Goal: Information Seeking & Learning: Learn about a topic

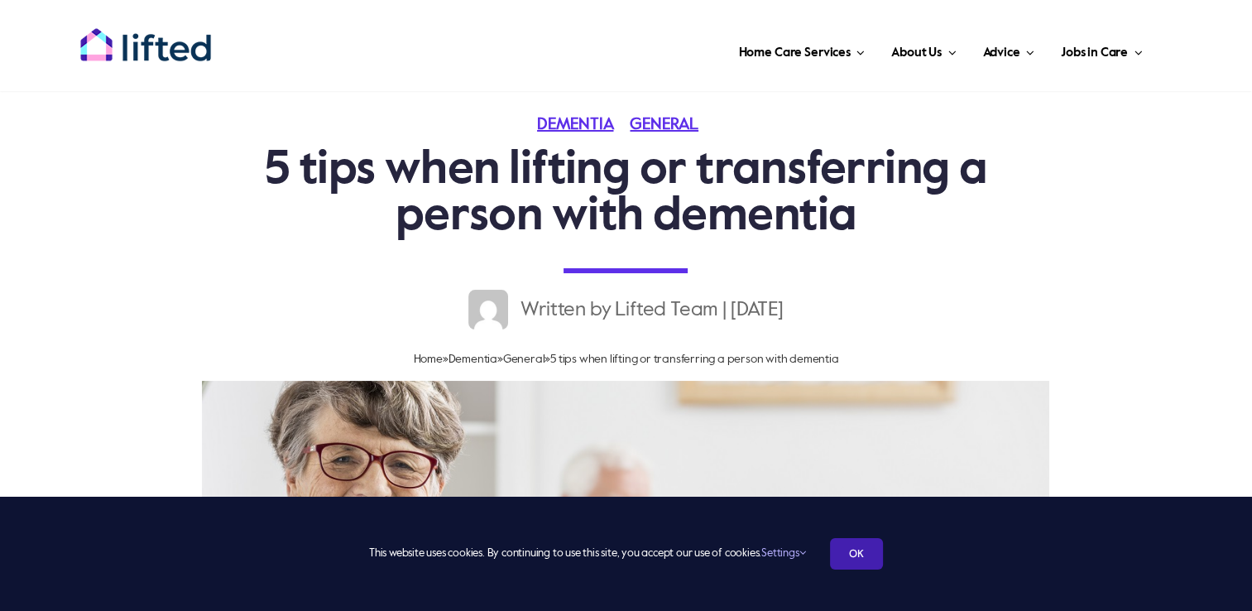
click at [865, 555] on link "OK" at bounding box center [856, 553] width 53 height 31
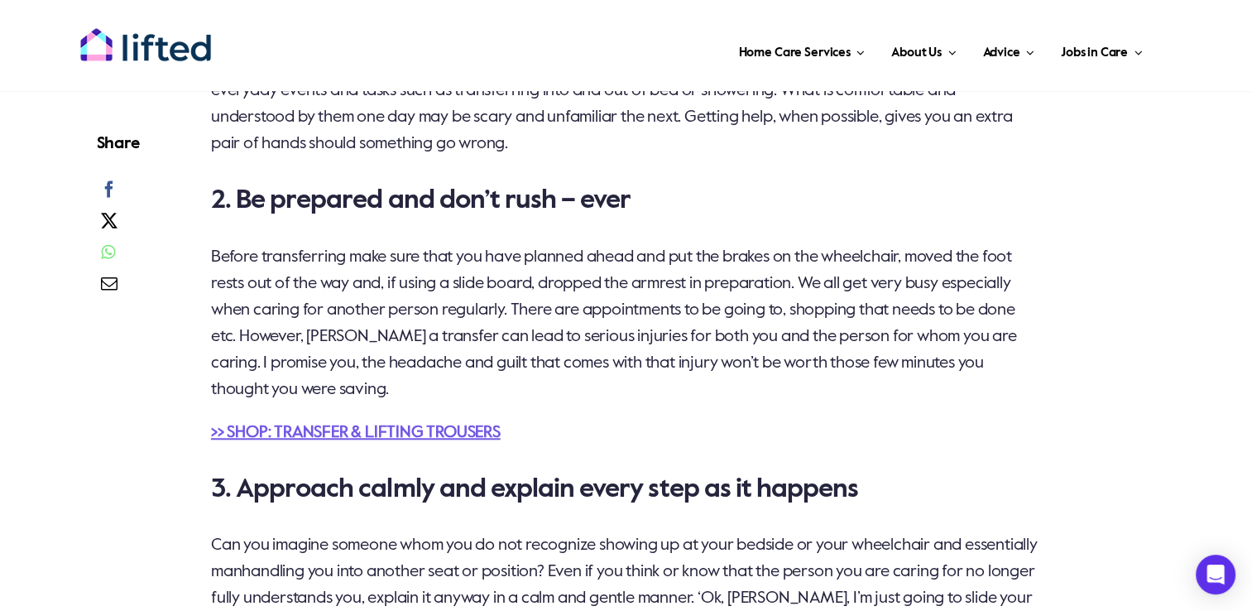
scroll to position [1490, 0]
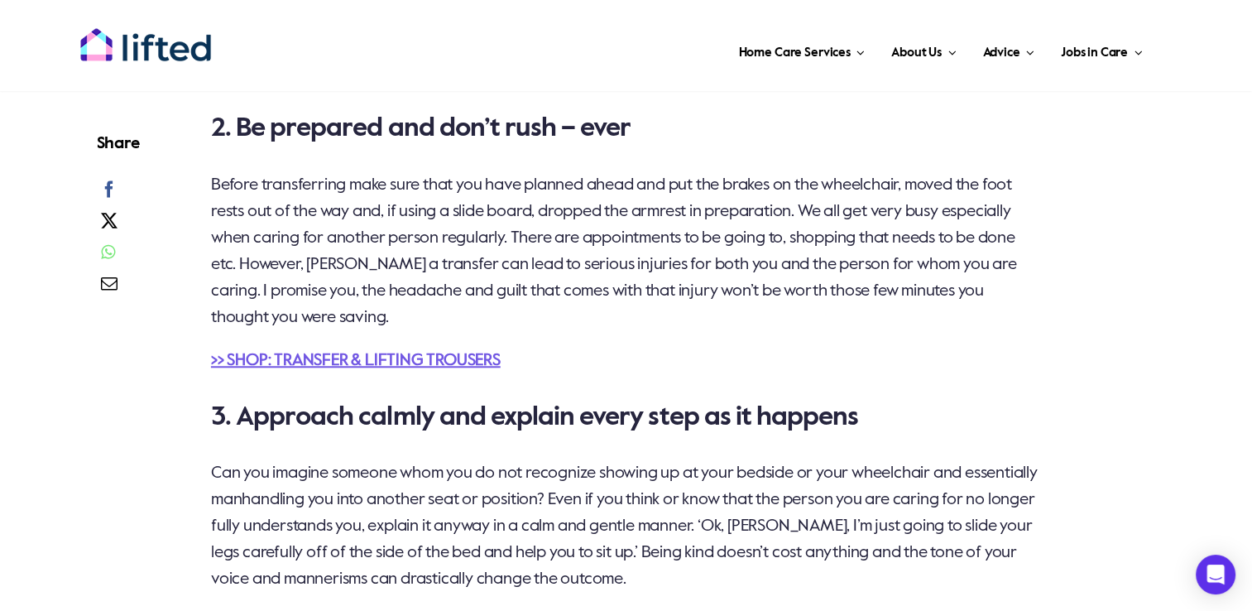
click at [315, 362] on link ">> SHOP: TRANSFER & LIFTING TROUSERS" at bounding box center [356, 361] width 290 height 17
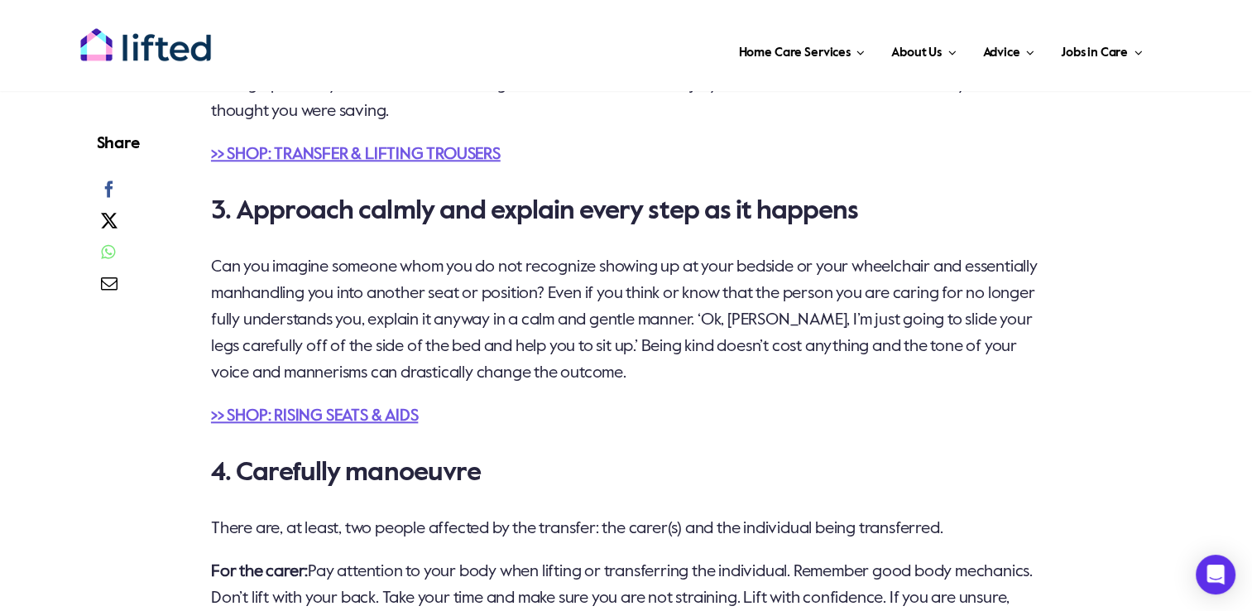
scroll to position [1821, 0]
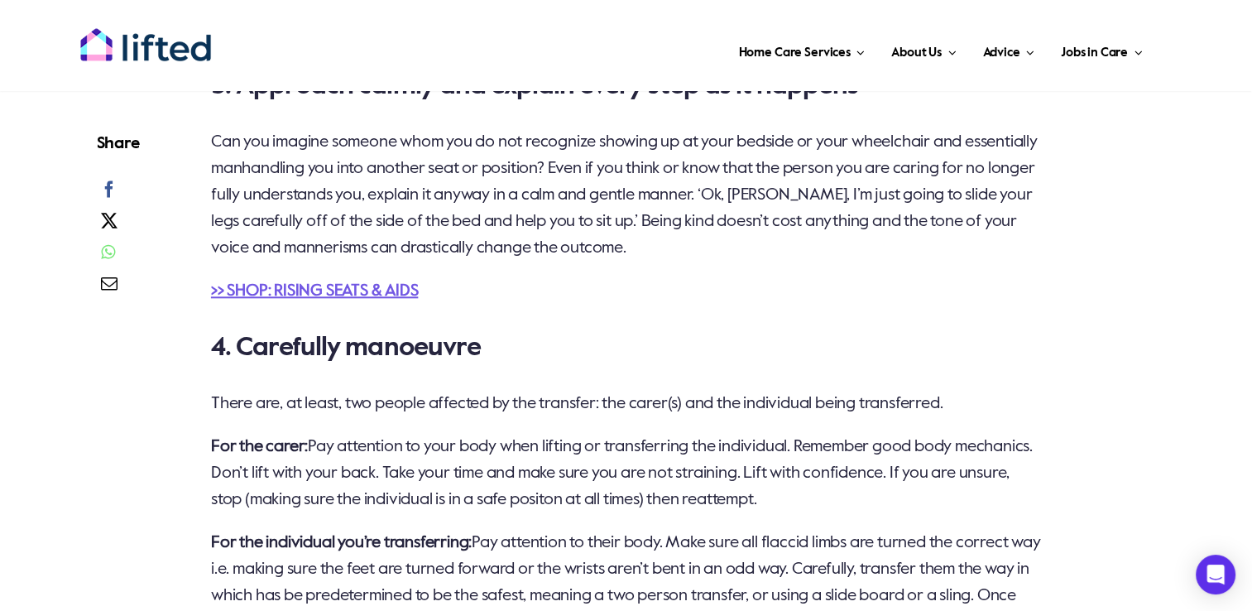
click at [403, 294] on link ">> SHOP: RISING SEATS & AIDS" at bounding box center [314, 291] width 207 height 17
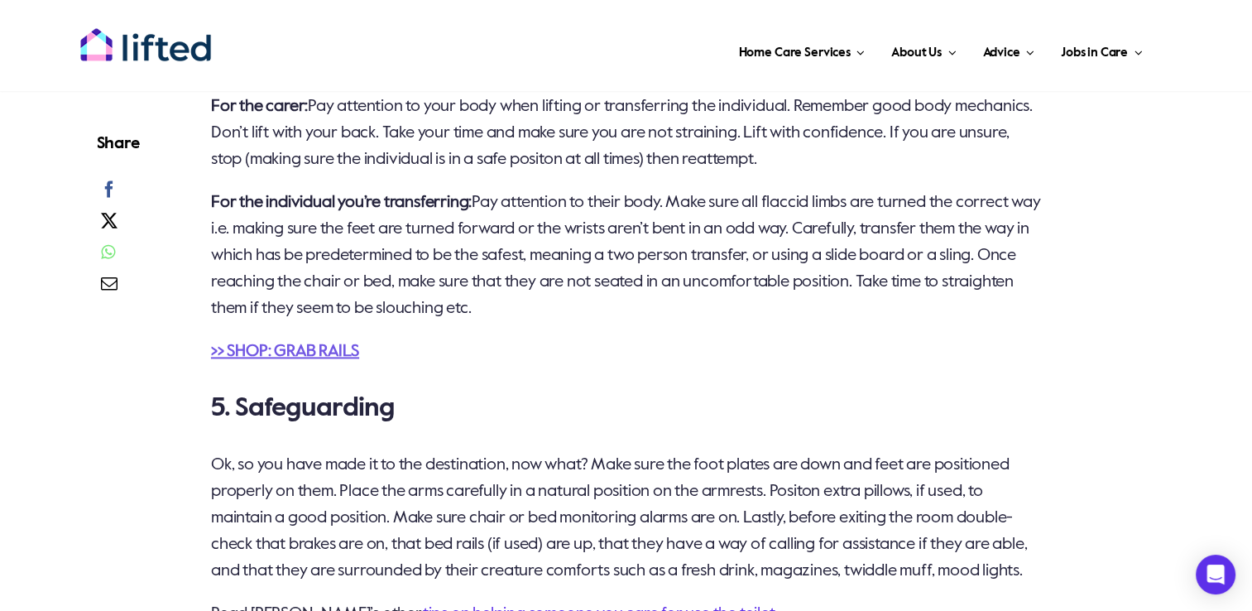
scroll to position [2317, 0]
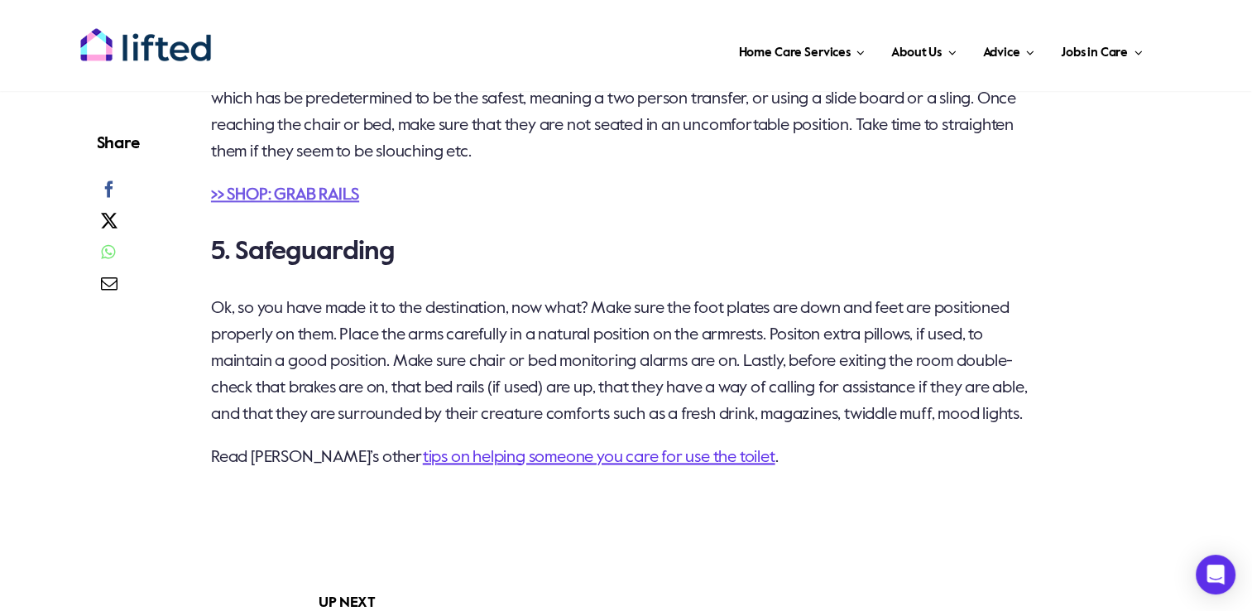
click at [313, 190] on link ">> SHOP: GRAB RAILS" at bounding box center [285, 195] width 148 height 17
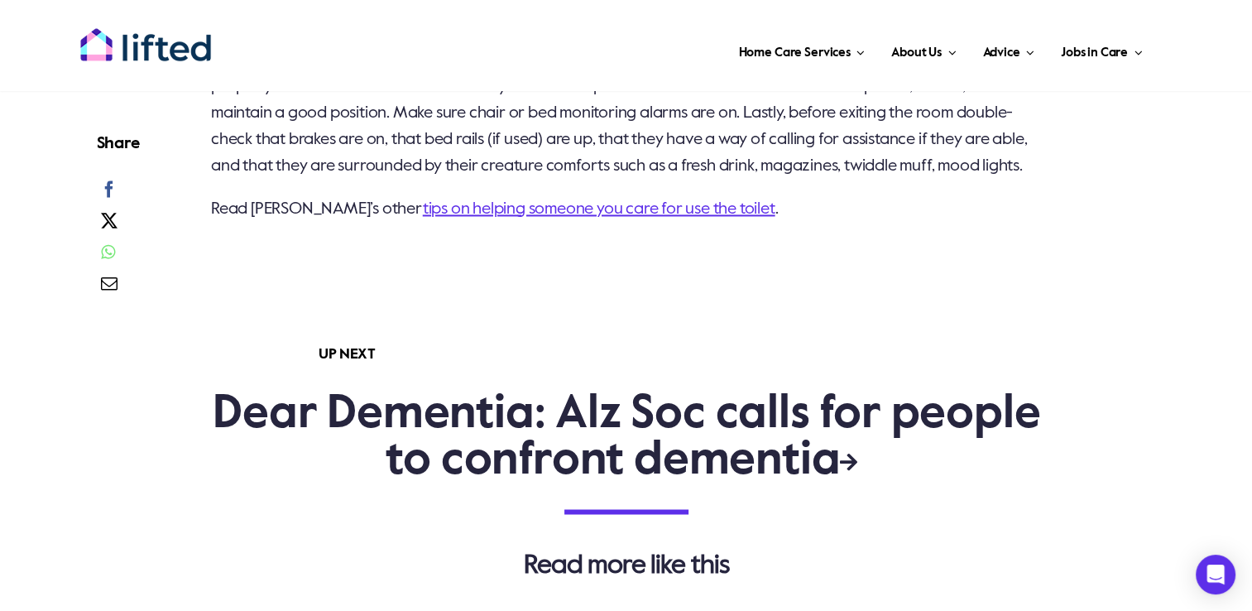
scroll to position [2648, 0]
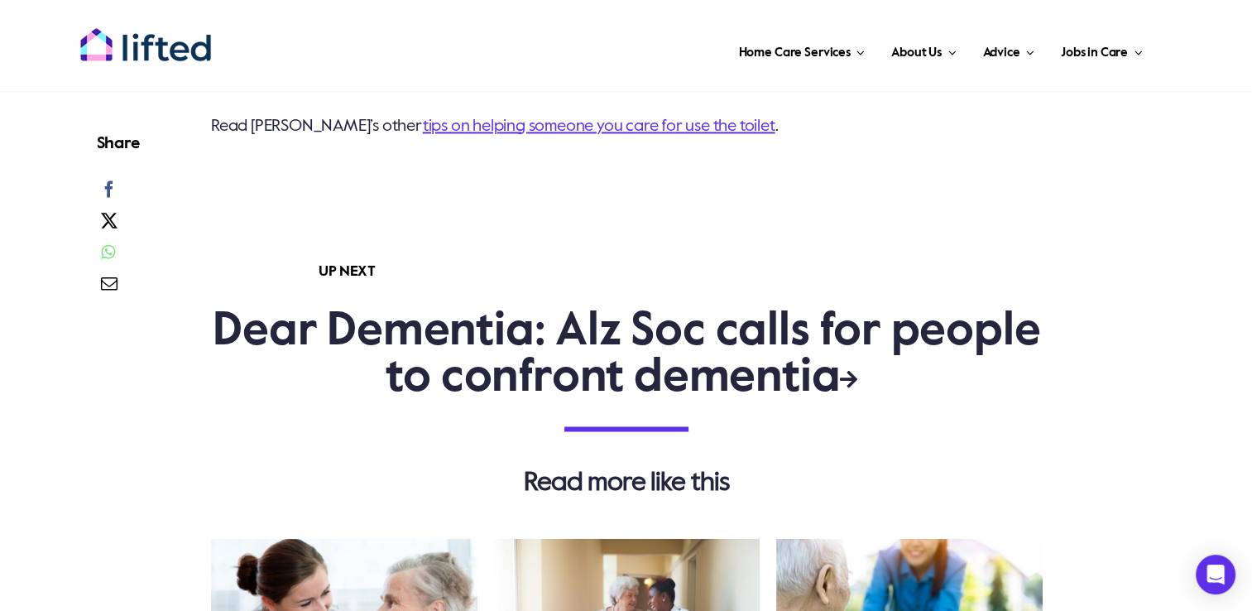
click at [506, 135] on link "tips on helping someone you care for use the toilet" at bounding box center [599, 126] width 353 height 17
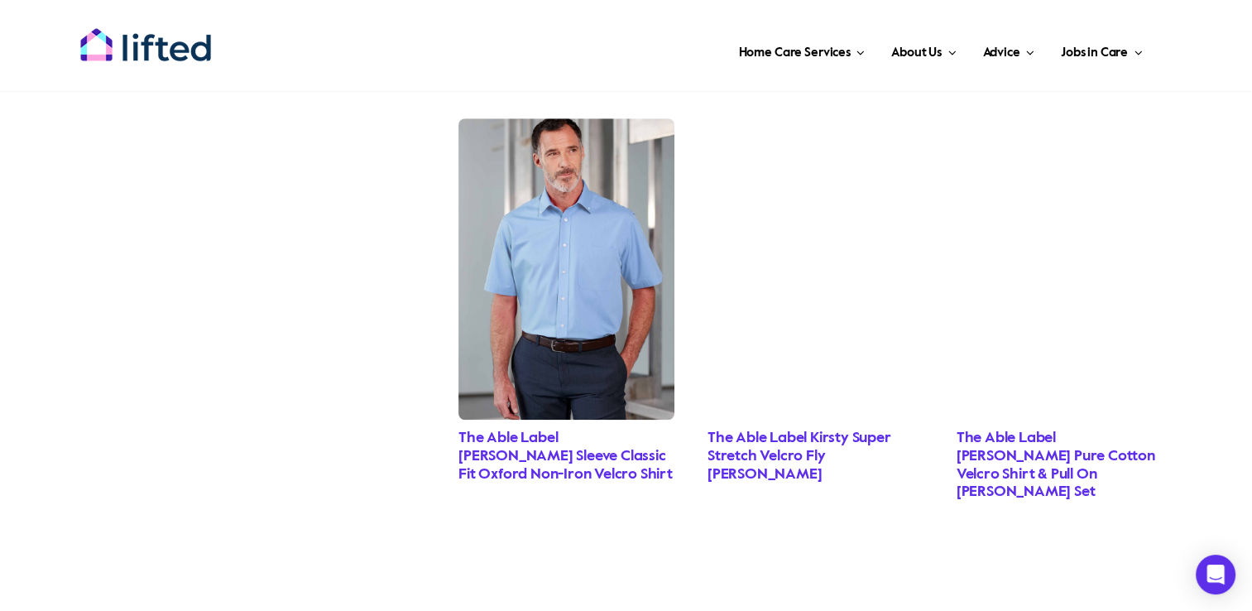
scroll to position [1407, 0]
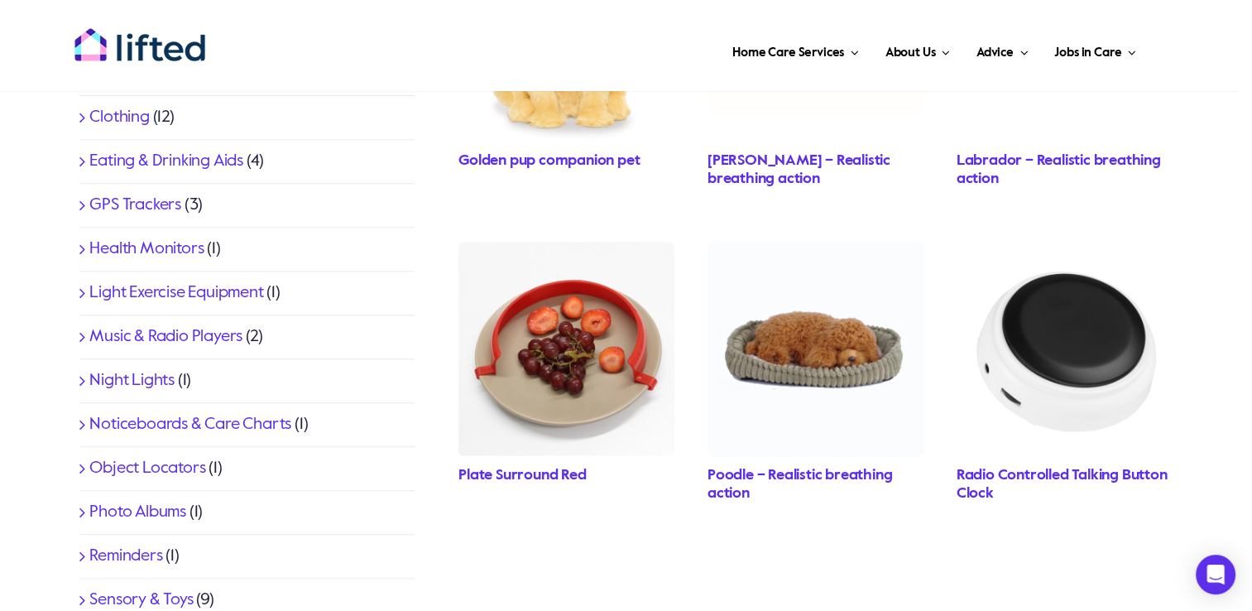
scroll to position [828, 0]
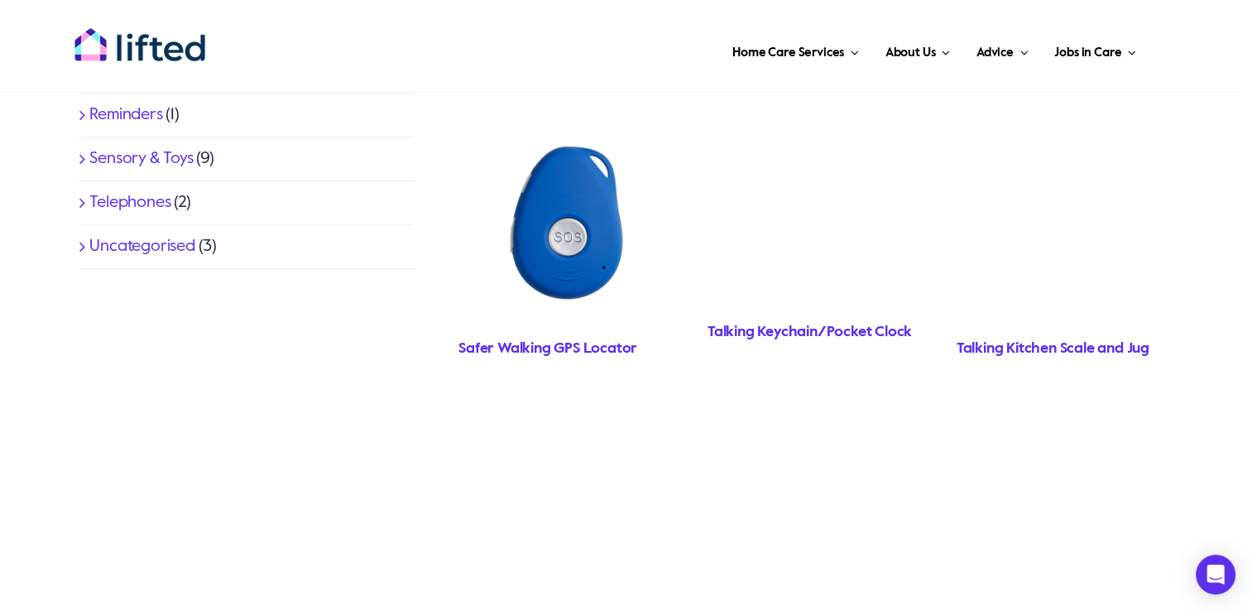
scroll to position [1324, 0]
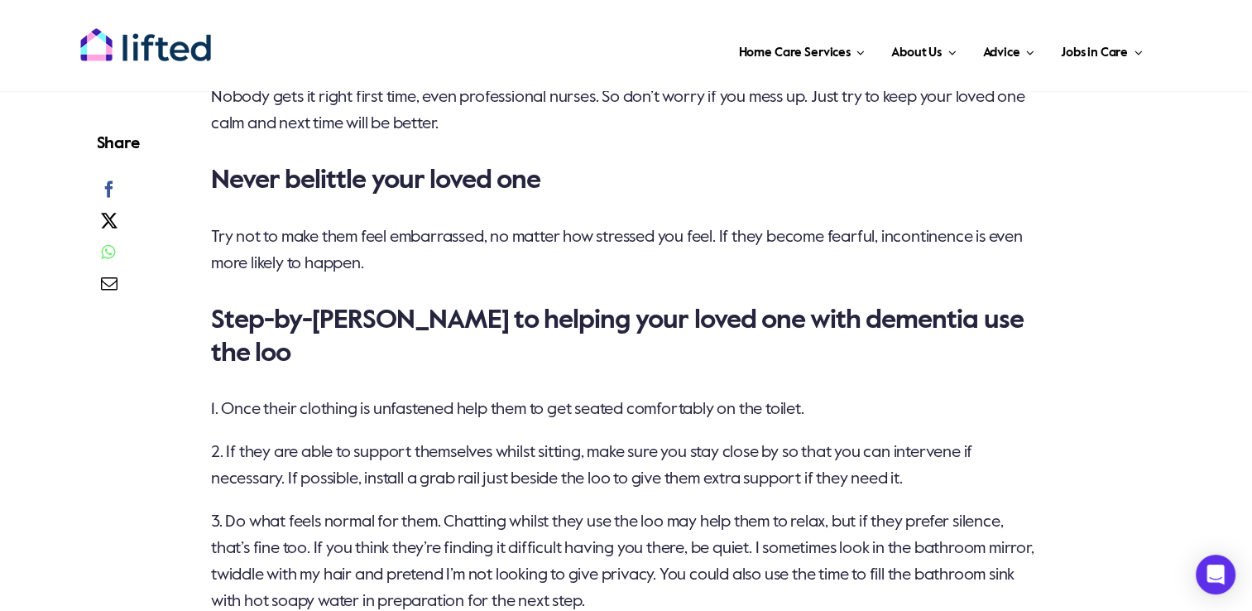
scroll to position [2235, 0]
